Goal: Transaction & Acquisition: Download file/media

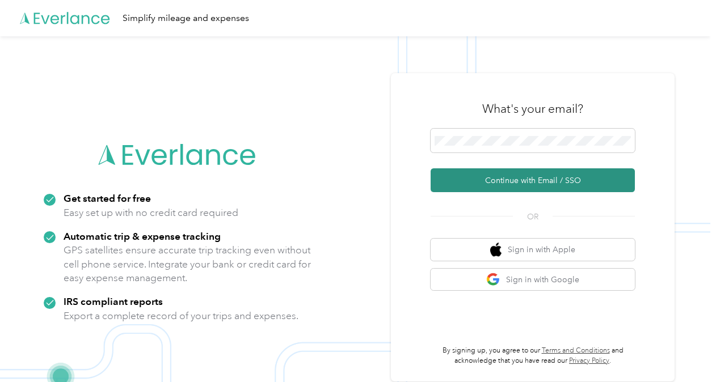
click at [505, 183] on button "Continue with Email / SSO" at bounding box center [532, 180] width 204 height 24
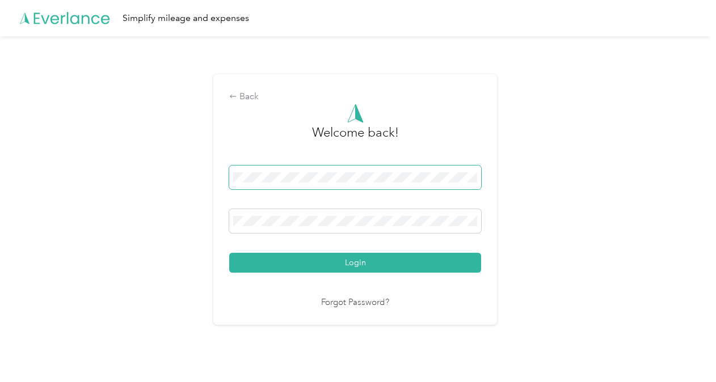
click at [229, 253] on button "Login" at bounding box center [355, 263] width 252 height 20
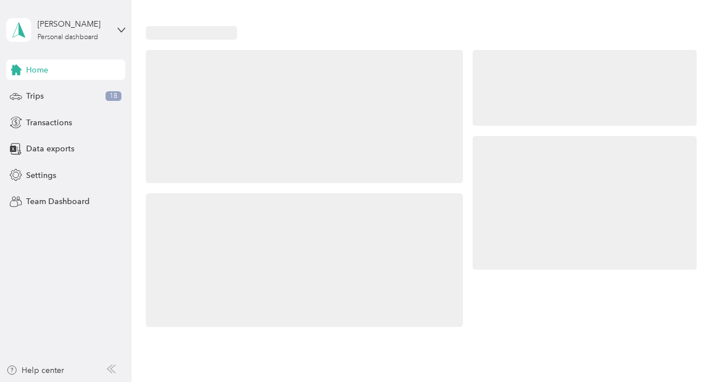
click at [428, 237] on div at bounding box center [304, 260] width 317 height 134
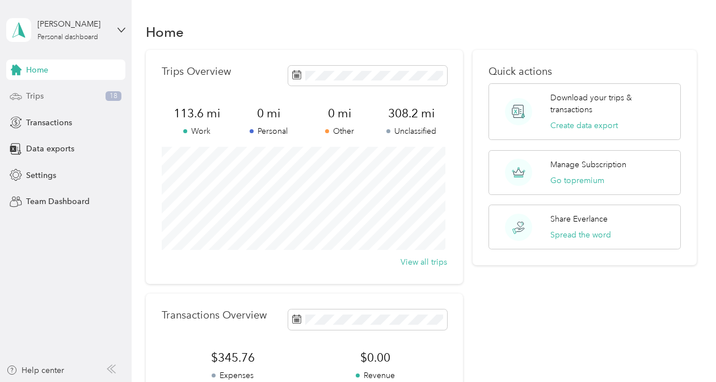
click at [62, 95] on div "Trips 18" at bounding box center [65, 96] width 119 height 20
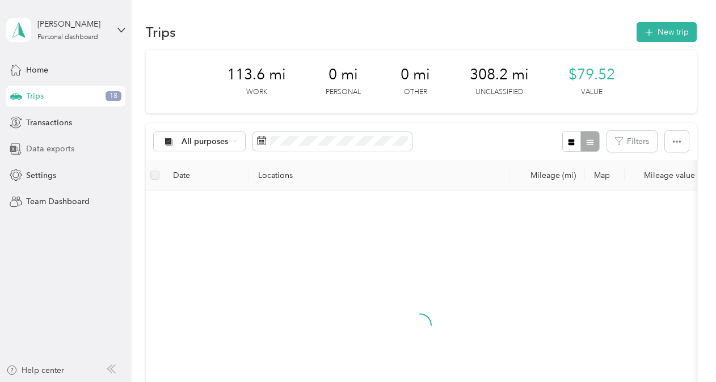
click at [45, 147] on span "Data exports" at bounding box center [50, 149] width 48 height 12
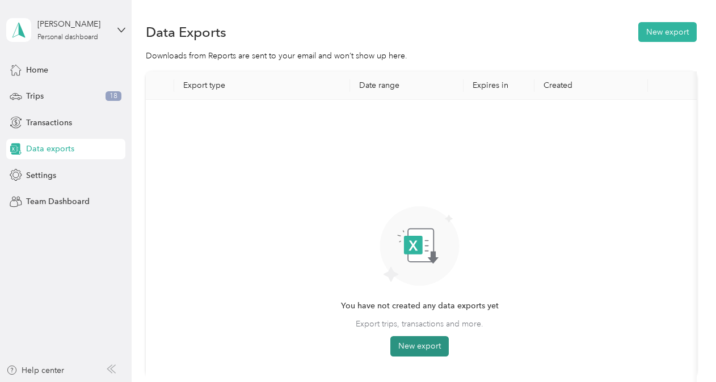
click at [420, 349] on button "New export" at bounding box center [419, 346] width 58 height 20
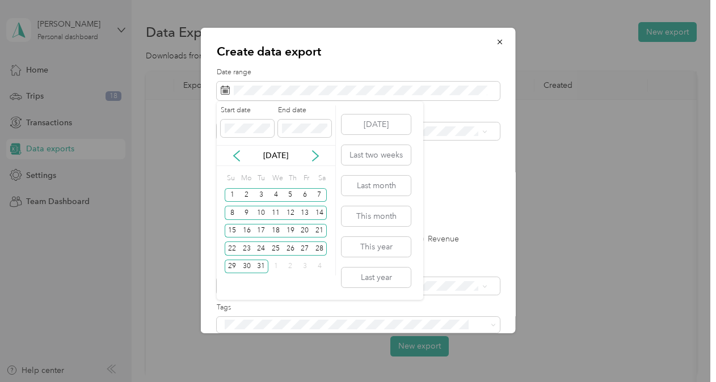
click at [267, 111] on label "Start date" at bounding box center [247, 110] width 53 height 10
click at [375, 279] on button "Last year" at bounding box center [375, 278] width 69 height 20
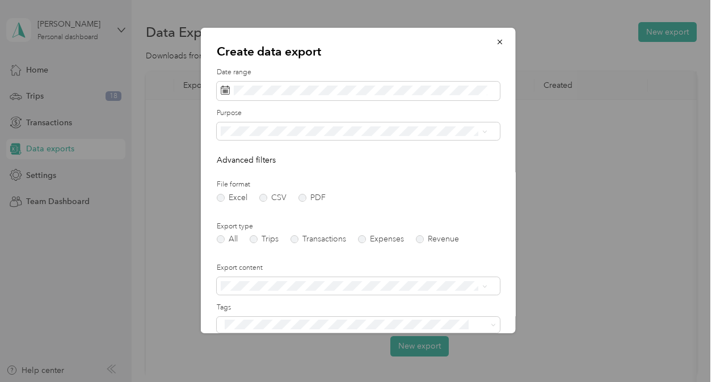
scroll to position [106, 0]
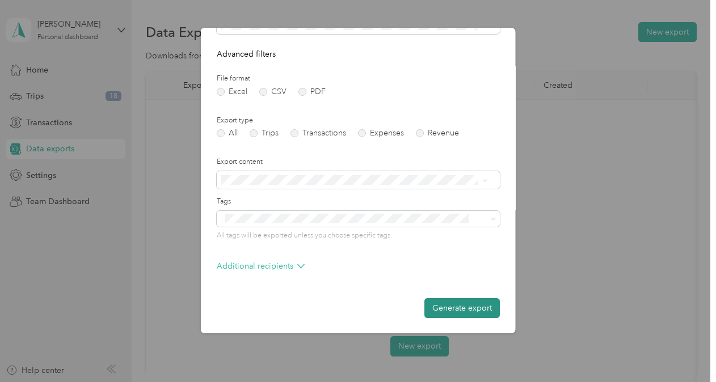
click at [473, 302] on button "Generate export" at bounding box center [461, 308] width 75 height 20
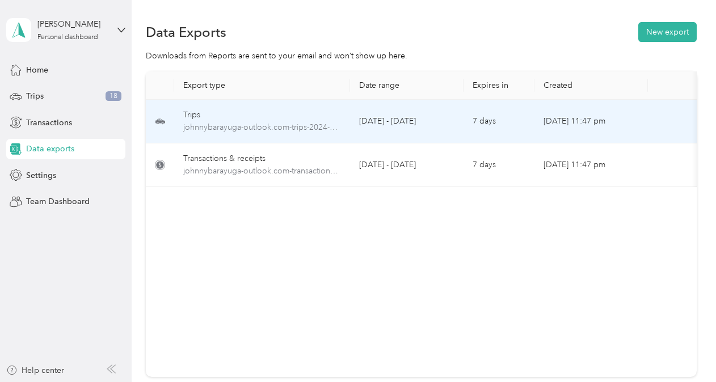
click at [448, 126] on td "[DATE] - [DATE]" at bounding box center [406, 122] width 113 height 44
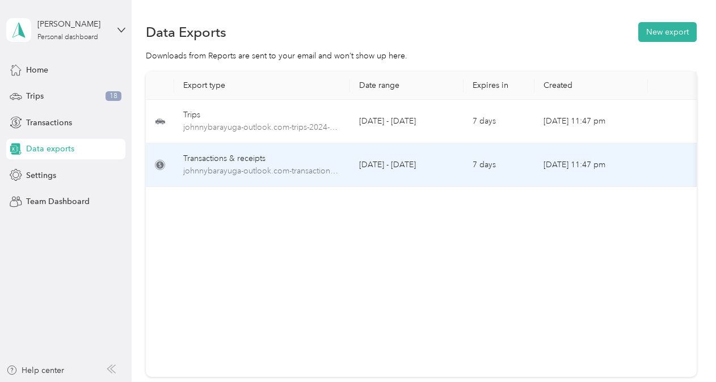
click at [227, 163] on div "Transactions & receipts" at bounding box center [262, 159] width 158 height 12
click at [222, 159] on div "Transactions & receipts" at bounding box center [262, 159] width 158 height 12
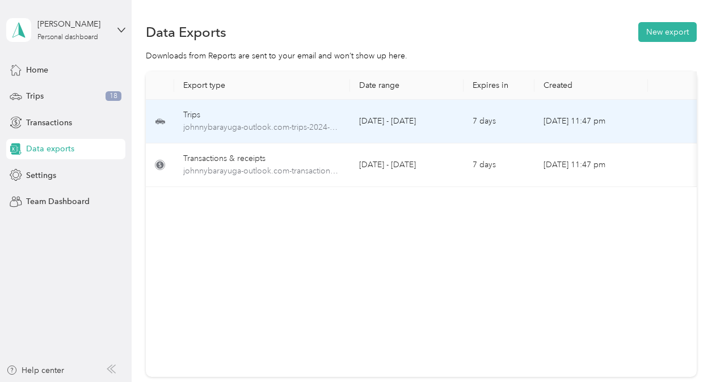
click at [187, 111] on div "Trips" at bounding box center [262, 115] width 158 height 12
click at [223, 128] on span "johnnybarayuga-outlook.com-trips-2024-01-01-2024-12-31.xlsx" at bounding box center [262, 127] width 158 height 12
